Goal: Task Accomplishment & Management: Use online tool/utility

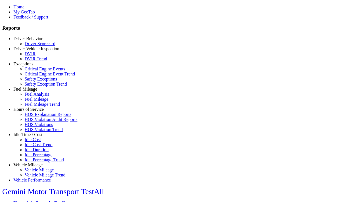
click at [32, 137] on link "Idle Time / Cost" at bounding box center [27, 134] width 29 height 5
click at [36, 147] on link "Idle Cost Trend" at bounding box center [39, 144] width 28 height 5
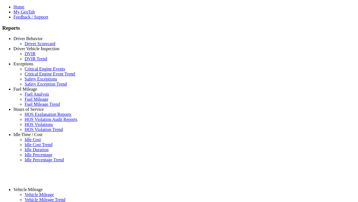
type input "*********"
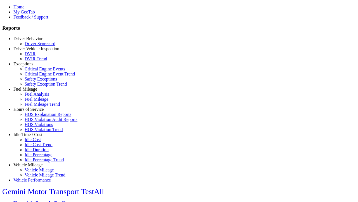
type input "*********"
